Goal: Transaction & Acquisition: Purchase product/service

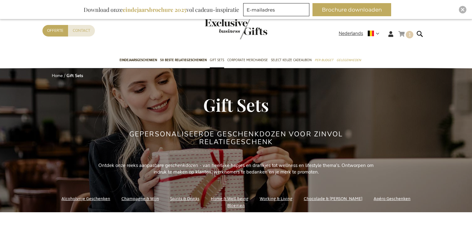
click at [405, 30] on link "Winkelwagen 1 1 items" at bounding box center [406, 35] width 15 height 10
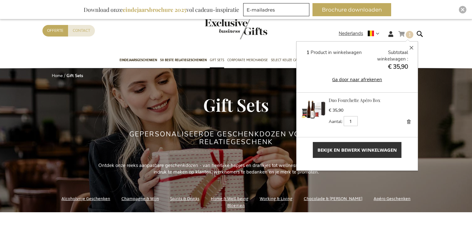
click at [377, 151] on span "Bekijk en bewerk winkelwagen" at bounding box center [357, 150] width 79 height 7
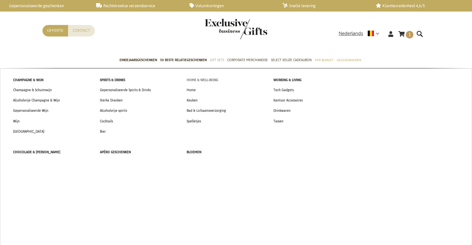
click at [204, 78] on span "Home & Well-being" at bounding box center [203, 80] width 32 height 7
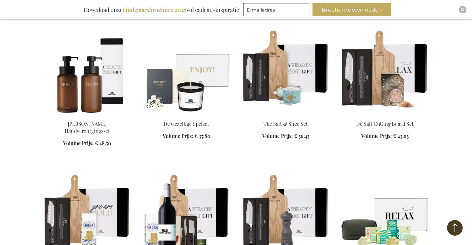
scroll to position [526, 0]
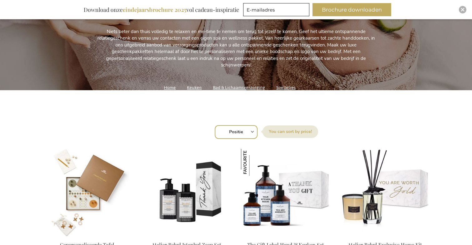
scroll to position [131, 0]
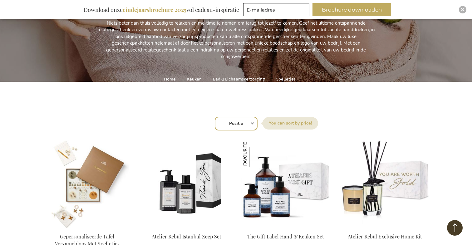
select select "price_asc"
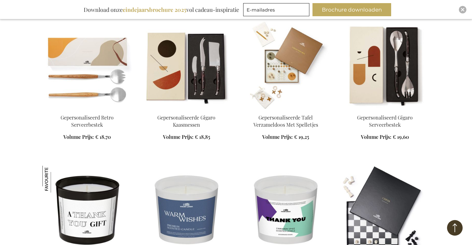
scroll to position [558, 0]
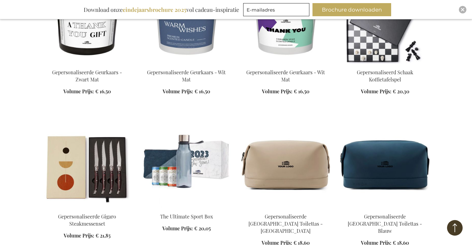
scroll to position [733, 0]
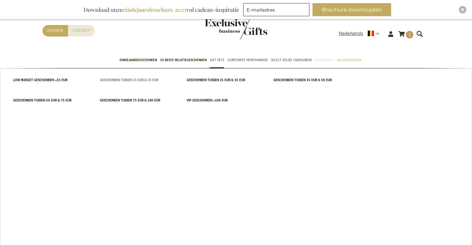
click at [146, 82] on span "Geschenken tussen 15 EUR & 25 EUR" at bounding box center [129, 80] width 58 height 7
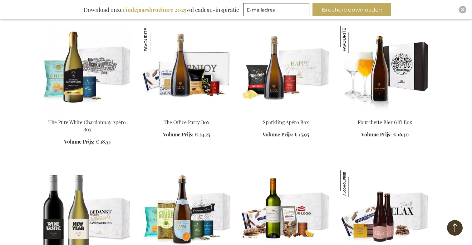
scroll to position [527, 0]
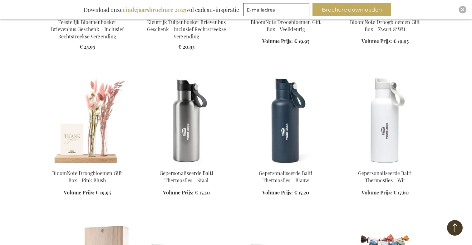
scroll to position [1135, 0]
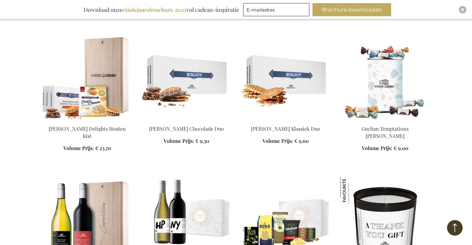
scroll to position [1298, 0]
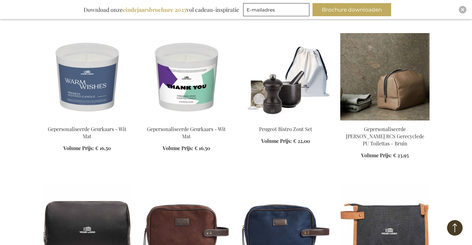
scroll to position [1634, 0]
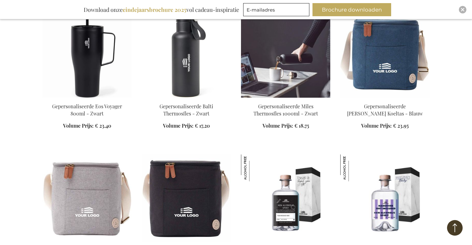
scroll to position [2186, 0]
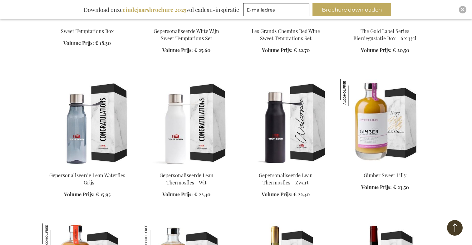
scroll to position [2545, 0]
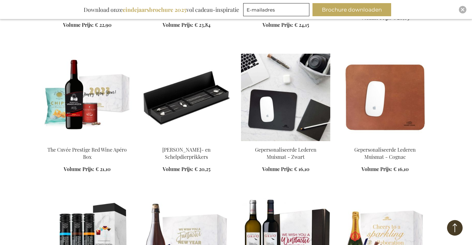
scroll to position [3147, 0]
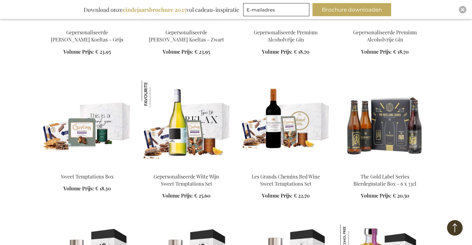
scroll to position [2390, 0]
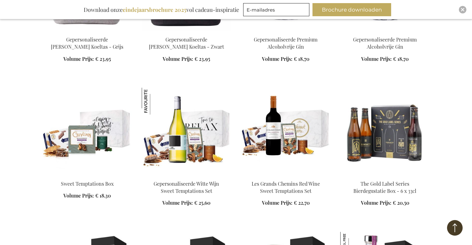
click at [113, 88] on img at bounding box center [86, 131] width 89 height 87
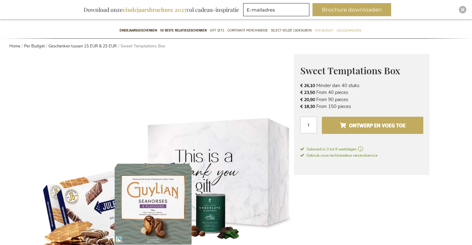
scroll to position [55, 0]
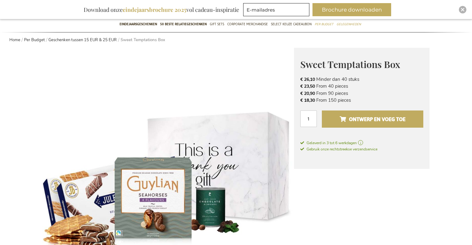
click at [359, 121] on span "Ontwerp en voeg toe" at bounding box center [373, 119] width 66 height 10
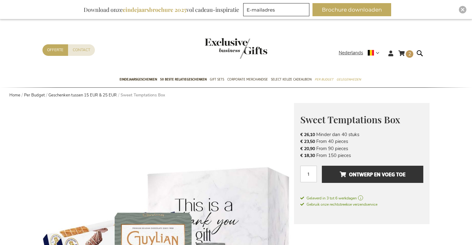
scroll to position [0, 0]
click at [404, 50] on link "Winkelwagen 2 2 items" at bounding box center [406, 54] width 15 height 10
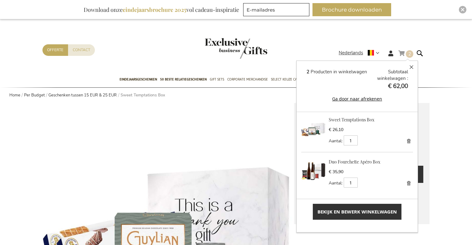
click at [409, 181] on link "Verwijder" at bounding box center [408, 183] width 9 height 9
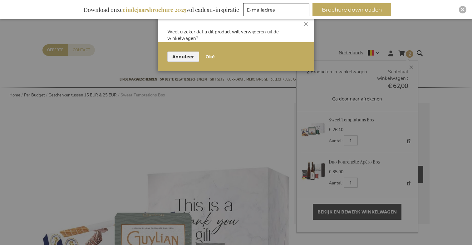
click at [206, 54] on span "Oké" at bounding box center [210, 56] width 9 height 7
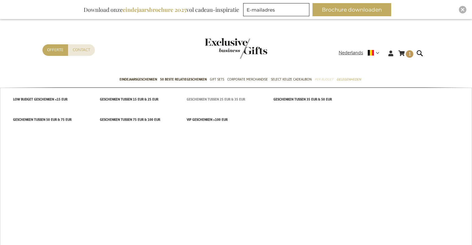
click at [201, 100] on span "Geschenken tussen 25 EUR & 35 EUR" at bounding box center [216, 99] width 58 height 7
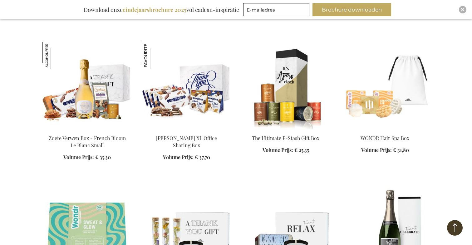
scroll to position [659, 0]
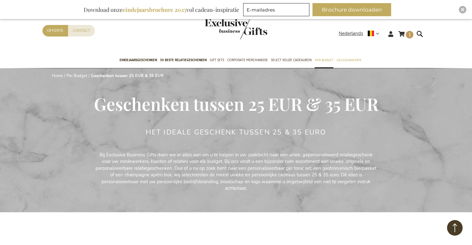
scroll to position [0, 0]
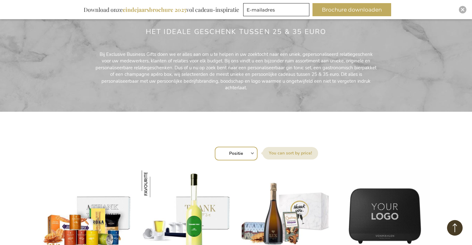
scroll to position [101, 0]
select select "price_asc"
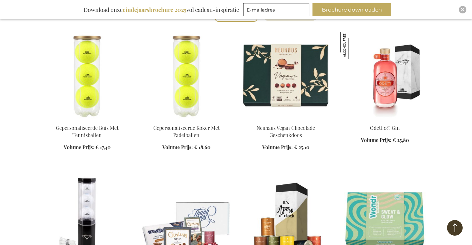
scroll to position [243, 0]
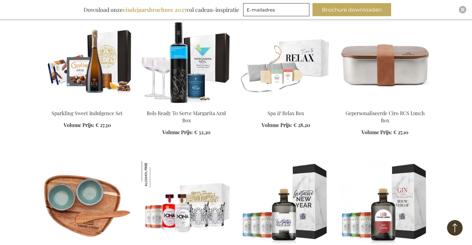
scroll to position [1907, 0]
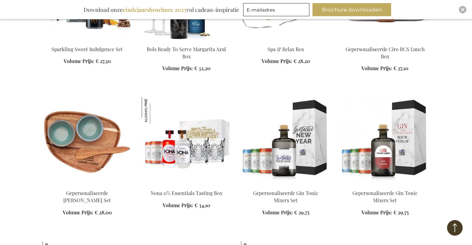
scroll to position [1646, 0]
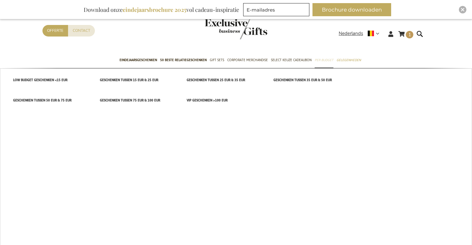
click at [317, 59] on span "Per Budget" at bounding box center [324, 60] width 19 height 7
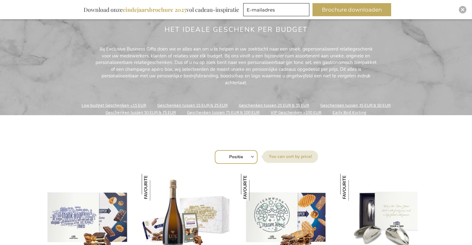
scroll to position [105, 0]
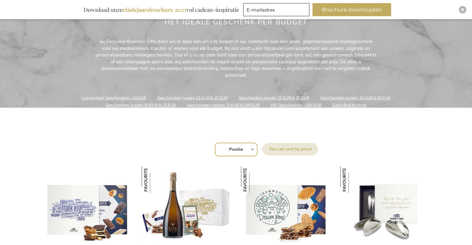
click at [206, 99] on link "Geschenken tussen 15 EUR & 25 EUR" at bounding box center [192, 98] width 70 height 8
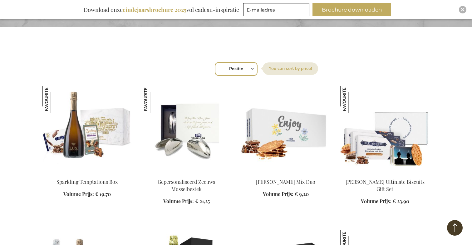
scroll to position [185, 0]
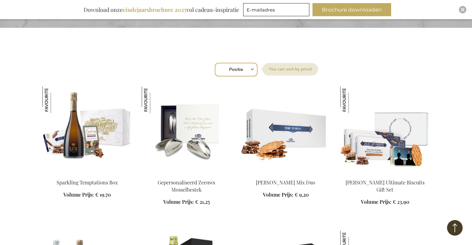
select select "price_desc"
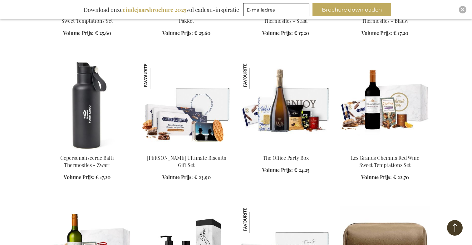
scroll to position [368, 0]
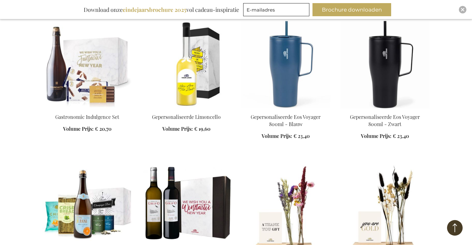
scroll to position [1600, 0]
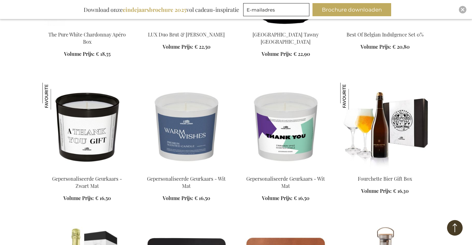
scroll to position [3002, 0]
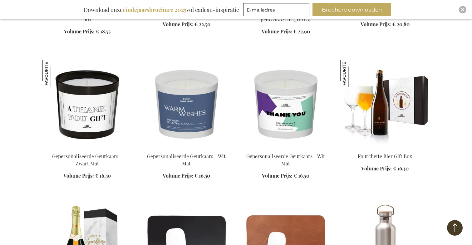
click at [384, 64] on img at bounding box center [384, 103] width 89 height 87
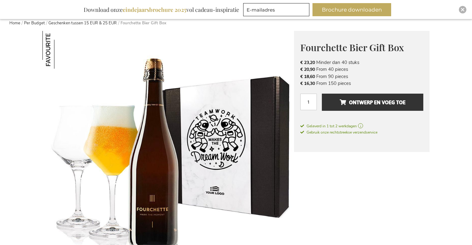
scroll to position [68, 0]
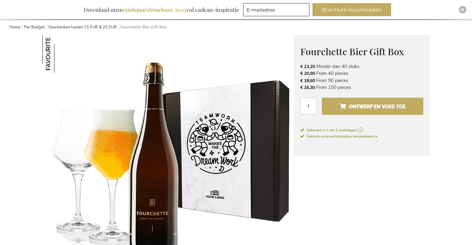
click at [352, 106] on span "Ontwerp en voeg toe" at bounding box center [373, 107] width 66 height 10
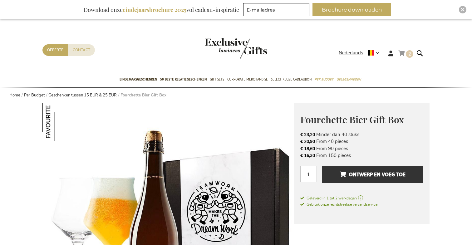
scroll to position [0, 0]
click at [409, 52] on span "2" at bounding box center [410, 54] width 3 height 6
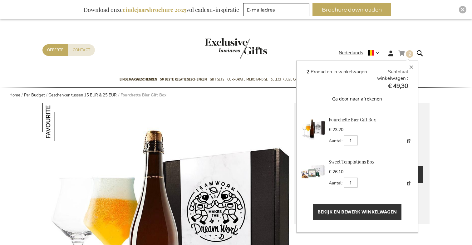
click at [351, 216] on link "Bekijk en bewerk winkelwagen" at bounding box center [357, 212] width 89 height 16
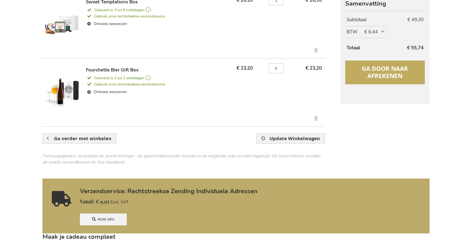
scroll to position [144, 0]
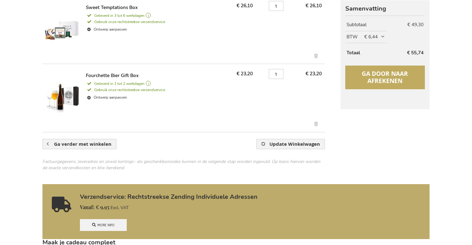
click at [379, 66] on button "Ga door naar afrekenen" at bounding box center [385, 78] width 80 height 24
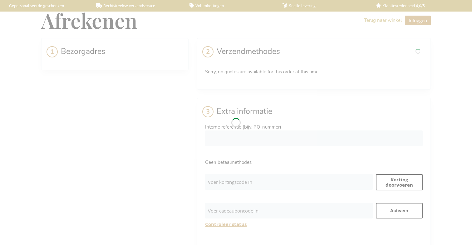
select select "BE"
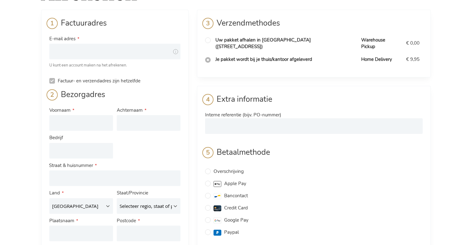
scroll to position [27, 0]
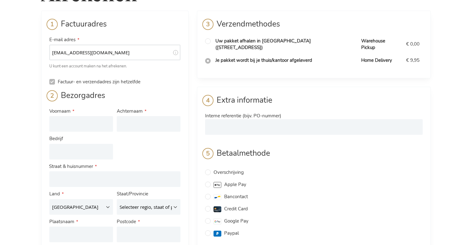
type input "[EMAIL_ADDRESS][DOMAIN_NAME]"
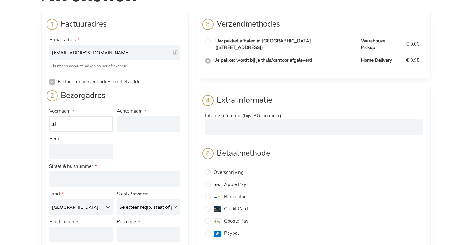
type input "a"
type input "Stijn"
type input "Notebaert"
click at [15, 132] on div "Afrekenen Terug naar winkel Inloggen Sluiten Inloggen E-mail adres Wachtwoord I…" at bounding box center [236, 250] width 472 height 554
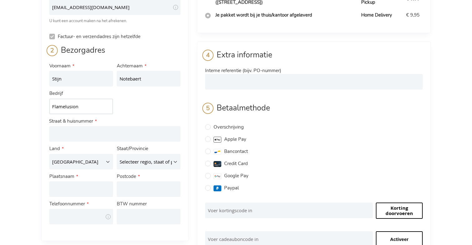
scroll to position [69, 0]
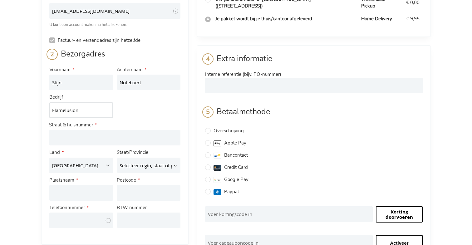
type input "Flamelusion"
click at [52, 38] on input "Factuur- en verzendadres zijn hetzelfde" at bounding box center [52, 40] width 6 height 6
checkbox input "false"
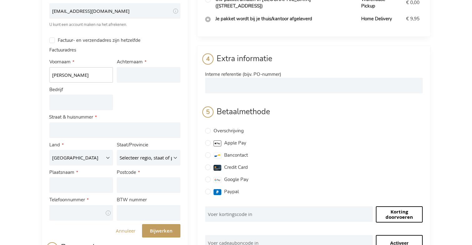
type input "Alex"
type input "de wolf"
type input "F"
type input "b"
type input "Bertonfire BV"
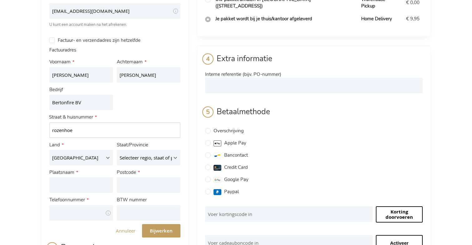
type input "rozenhoek"
type input "Rozenhoek 6A"
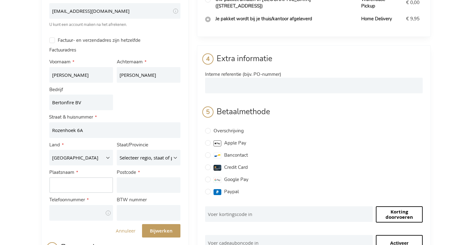
type input "Brakel"
type input "9660"
type input "472520268"
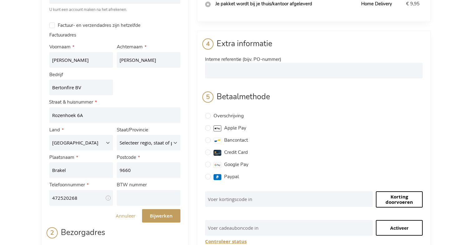
scroll to position [86, 0]
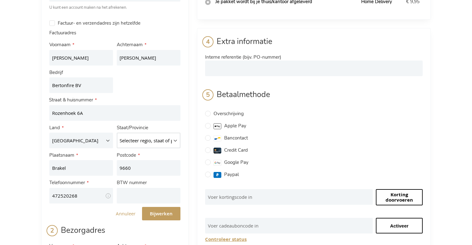
select select "585"
type input "0472520268"
click at [93, 88] on input "Bertonfire BV" at bounding box center [81, 85] width 64 height 16
click at [109, 85] on input "Bertonfire BV" at bounding box center [81, 85] width 64 height 16
click at [84, 84] on input "Bert On Fire (BE 0741.792.058)" at bounding box center [81, 85] width 64 height 16
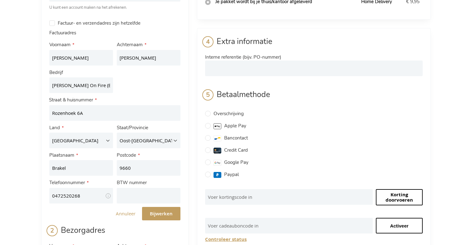
drag, startPoint x: 82, startPoint y: 84, endPoint x: 121, endPoint y: 86, distance: 38.8
click at [121, 86] on fieldset "Voornaam Alex Achternaam de wolf Bedrijf Bert On Fire (BE 0741.792.058) Adres A…" at bounding box center [114, 123] width 135 height 166
type input "Bert On Fire"
click at [144, 197] on input "BTW nummer" at bounding box center [149, 196] width 64 height 16
paste input "BE 0741.792.058)"
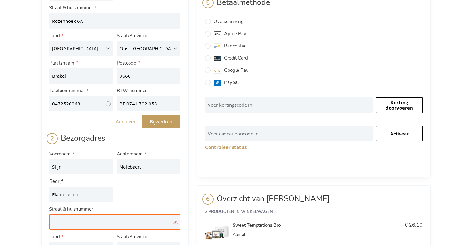
type input "BE0741792058"
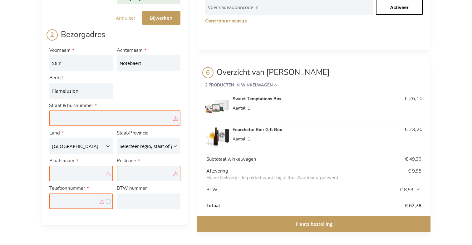
scroll to position [305, 0]
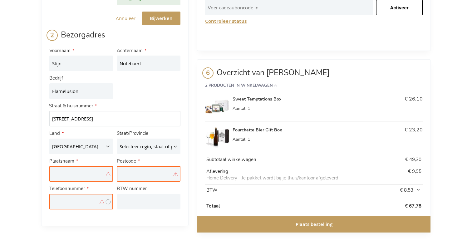
type input "Kasteelstraat 75"
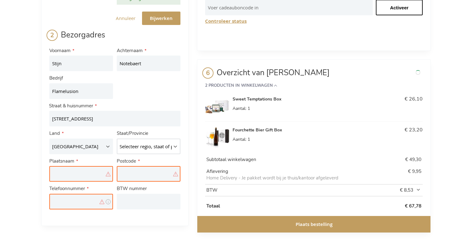
select select "585"
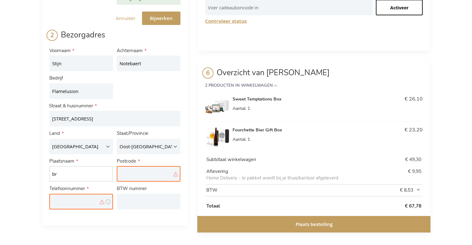
type input "b"
type input "Brakel"
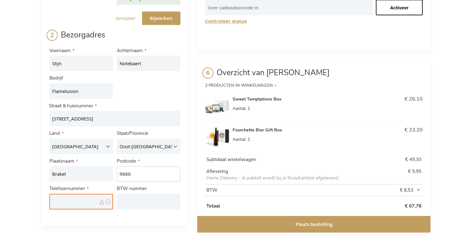
type input "9660"
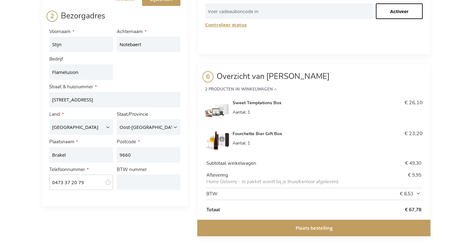
scroll to position [300, 0]
type input "0473 37 20 79"
click at [210, 220] on button "Plaats bestelling" at bounding box center [313, 228] width 233 height 17
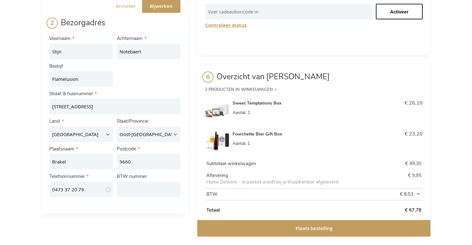
scroll to position [105, 0]
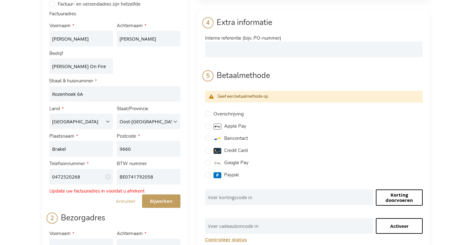
click at [230, 135] on span "Bancontact" at bounding box center [236, 138] width 24 height 6
click at [211, 136] on input "Bancontact" at bounding box center [208, 139] width 6 height 6
radio input "true"
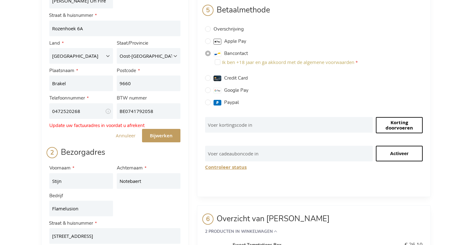
scroll to position [177, 0]
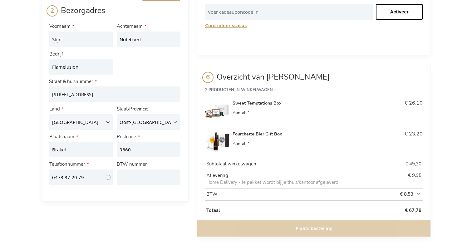
click at [342, 220] on div "Plaats bestelling" at bounding box center [313, 228] width 233 height 17
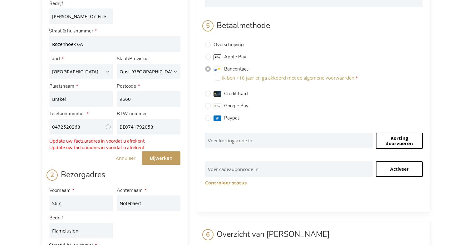
scroll to position [135, 0]
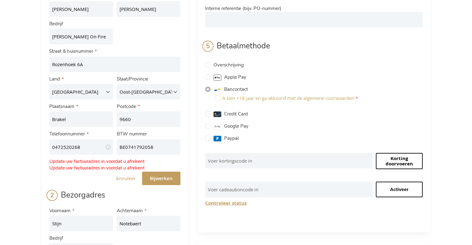
click at [161, 178] on span "Bijwerken" at bounding box center [161, 178] width 23 height 7
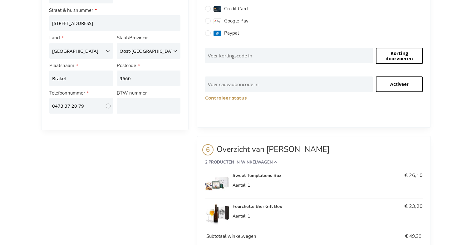
scroll to position [246, 0]
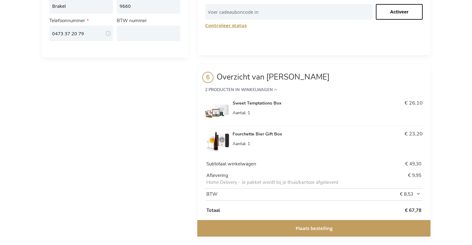
click at [271, 226] on button "Plaats bestelling" at bounding box center [313, 228] width 233 height 17
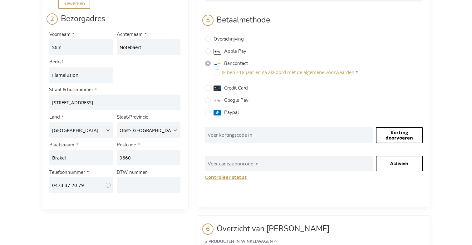
scroll to position [105, 0]
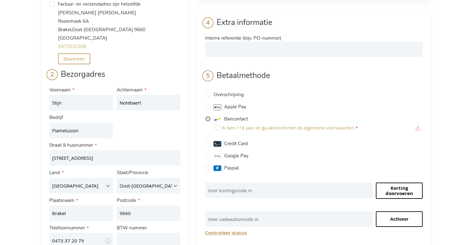
click at [216, 125] on input "Ik ben +18 jaar en ga akkoord met de algemene voorwaarden" at bounding box center [218, 128] width 6 height 6
checkbox input "true"
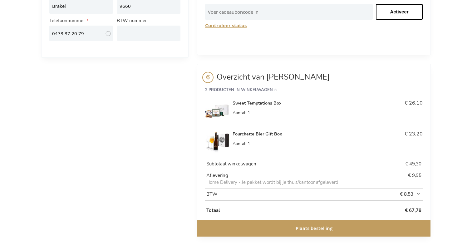
click at [272, 220] on button "Plaats bestelling" at bounding box center [313, 228] width 233 height 17
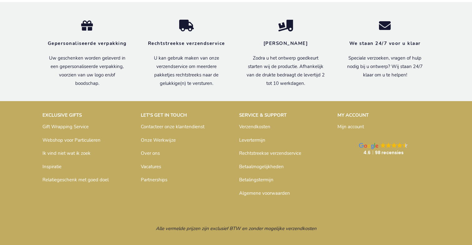
scroll to position [209, 0]
